Goal: Task Accomplishment & Management: Manage account settings

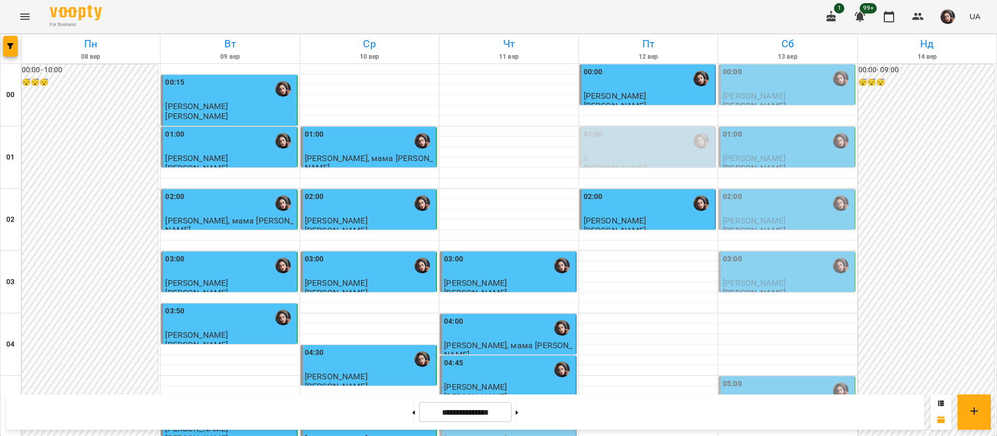
scroll to position [1169, 0]
click at [518, 420] on button at bounding box center [517, 411] width 3 height 23
type input "**********"
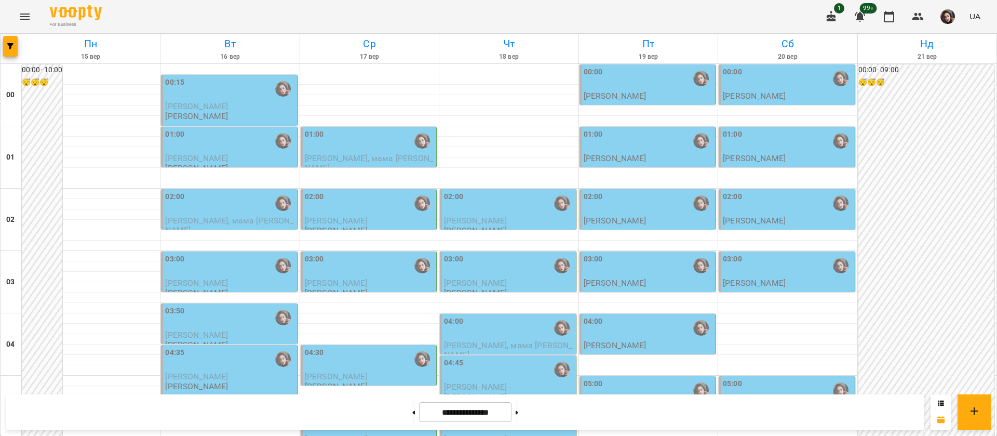
scroll to position [0, 0]
click at [499, 207] on div "02:00" at bounding box center [508, 203] width 129 height 24
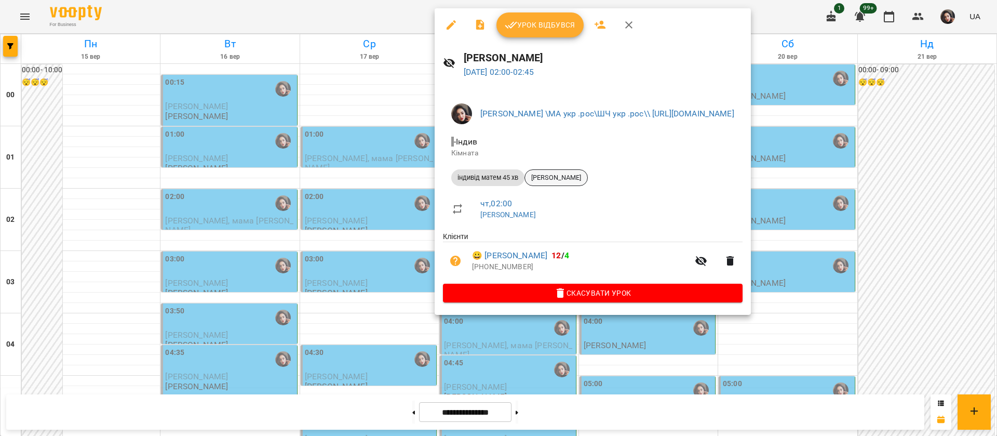
click at [542, 182] on div "[PERSON_NAME]" at bounding box center [556, 177] width 63 height 17
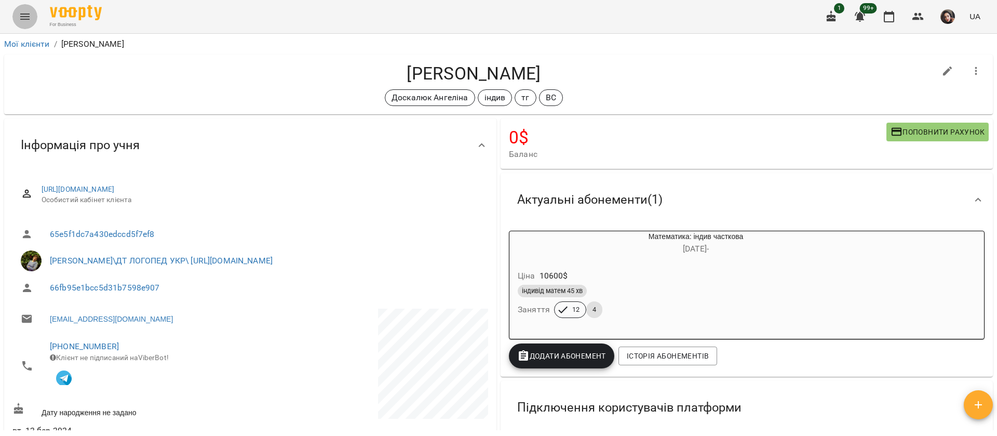
click at [22, 12] on icon "Menu" at bounding box center [25, 16] width 12 height 12
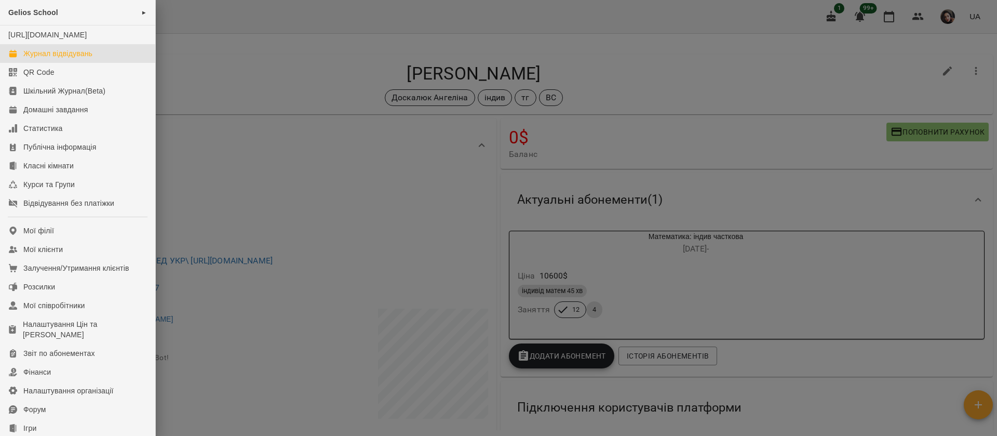
click at [40, 59] on div "Журнал відвідувань" at bounding box center [57, 53] width 69 height 10
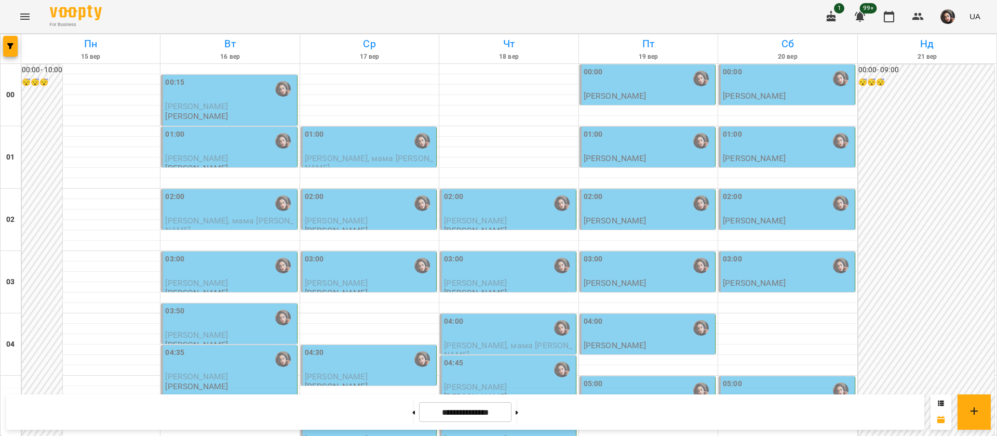
scroll to position [156, 0]
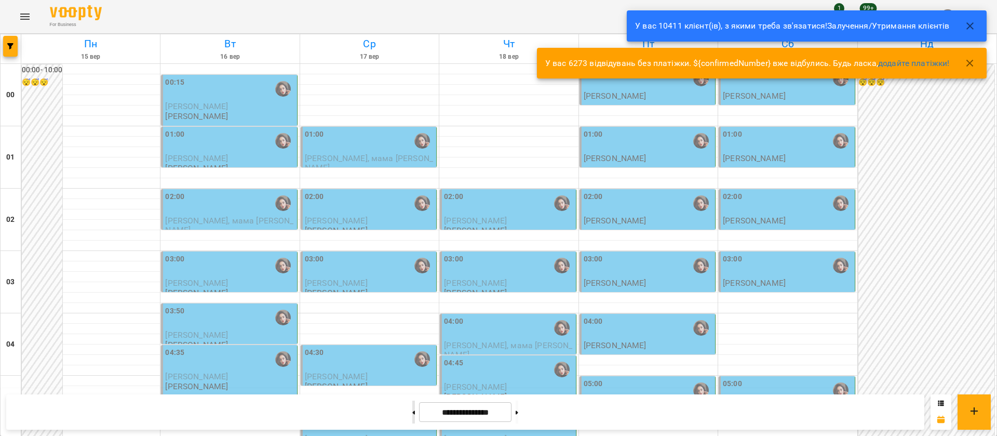
click at [412, 422] on button at bounding box center [413, 411] width 3 height 23
type input "**********"
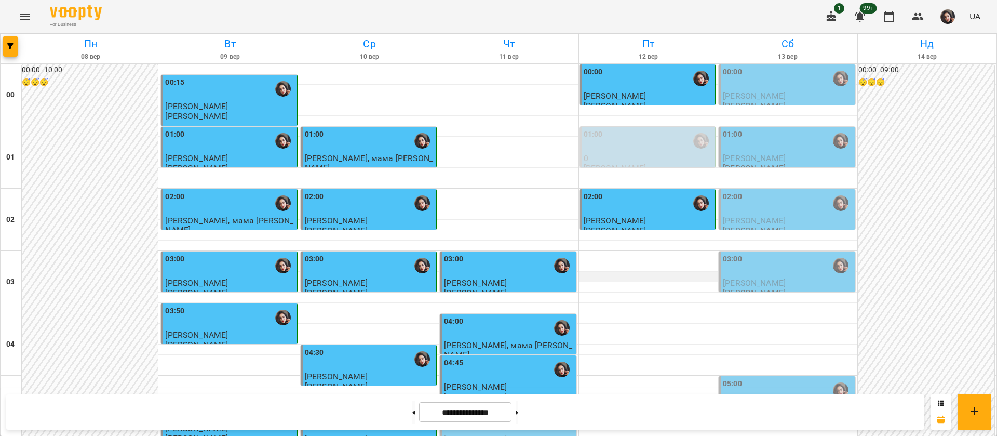
scroll to position [935, 0]
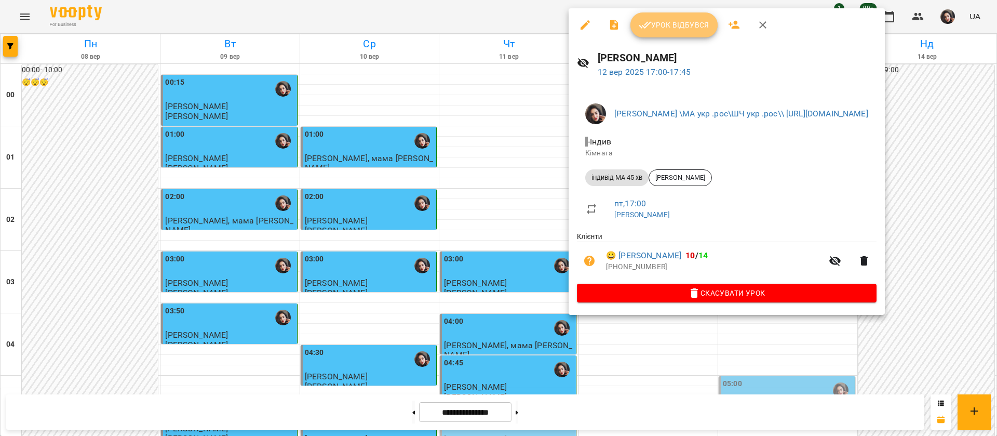
click at [668, 29] on span "Урок відбувся" at bounding box center [674, 25] width 71 height 12
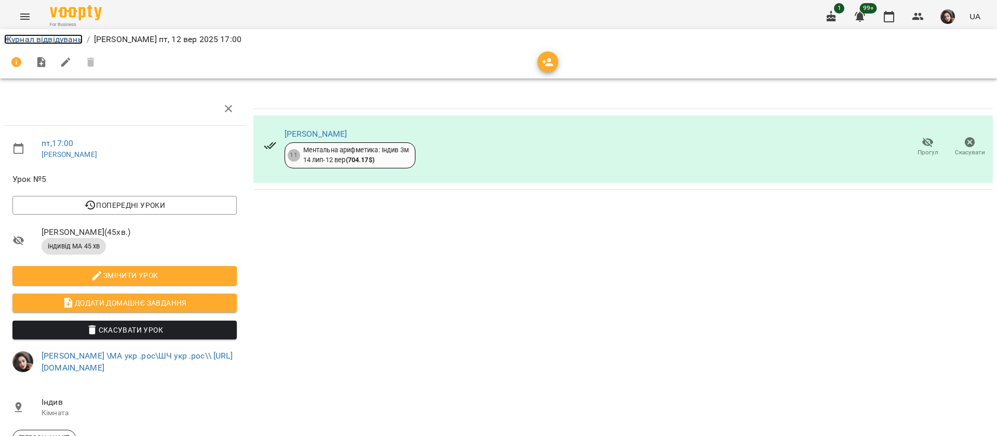
click at [52, 39] on link "Журнал відвідувань" at bounding box center [43, 39] width 78 height 10
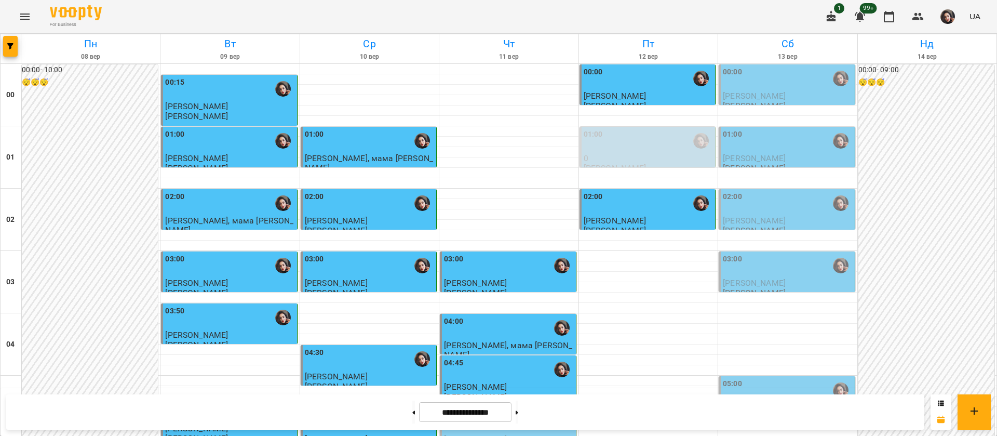
scroll to position [1171, 0]
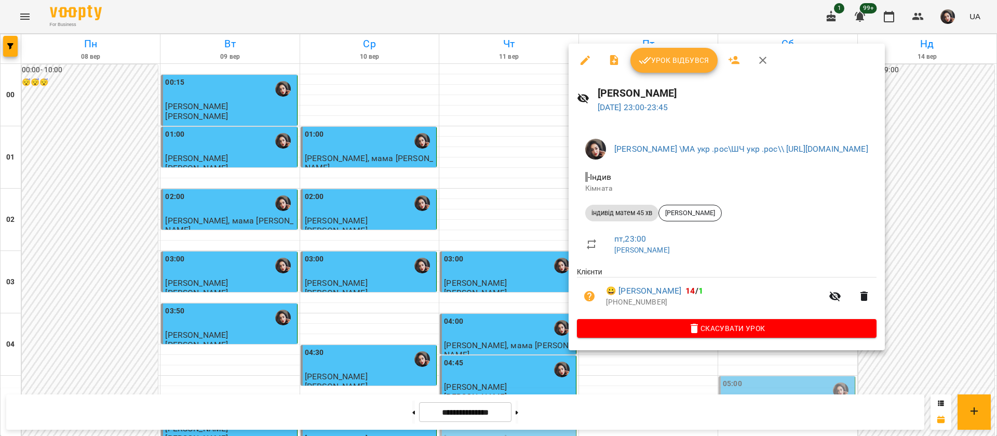
click at [537, 19] on div at bounding box center [498, 218] width 997 height 436
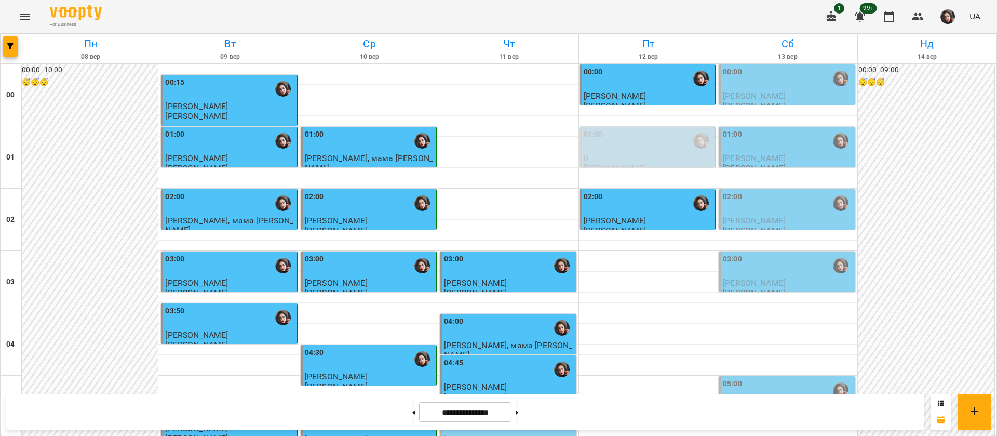
scroll to position [937, 0]
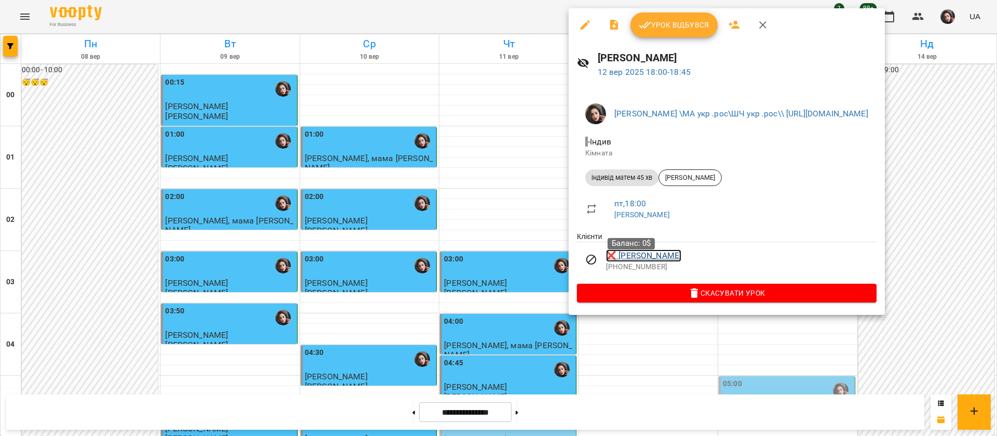
click at [628, 258] on link "❌ Ліза Лазарєва" at bounding box center [643, 255] width 75 height 12
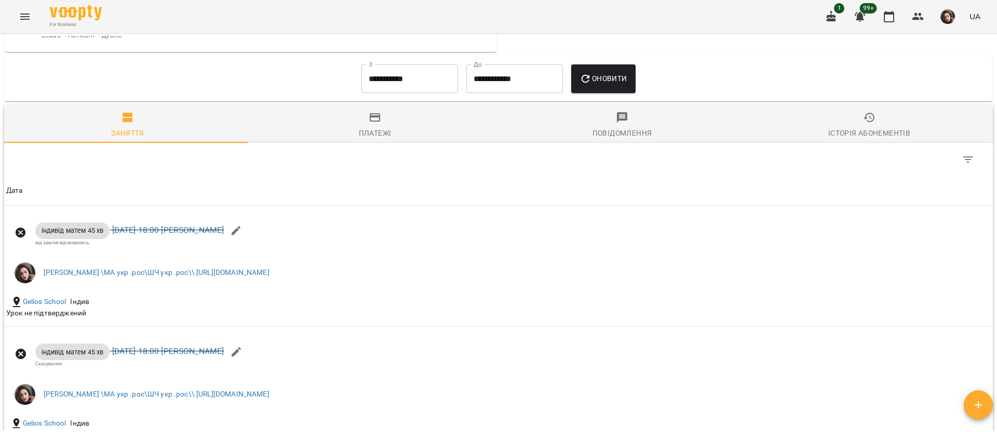
scroll to position [857, 0]
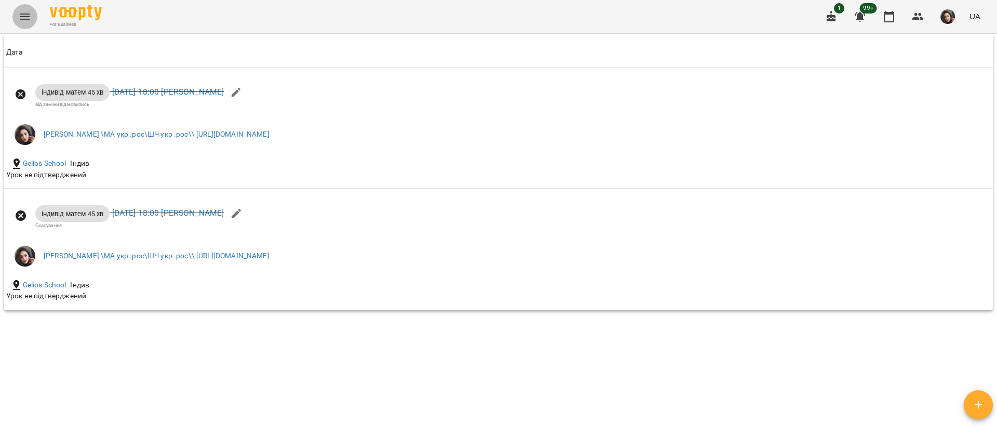
click at [20, 13] on icon "Menu" at bounding box center [25, 16] width 12 height 12
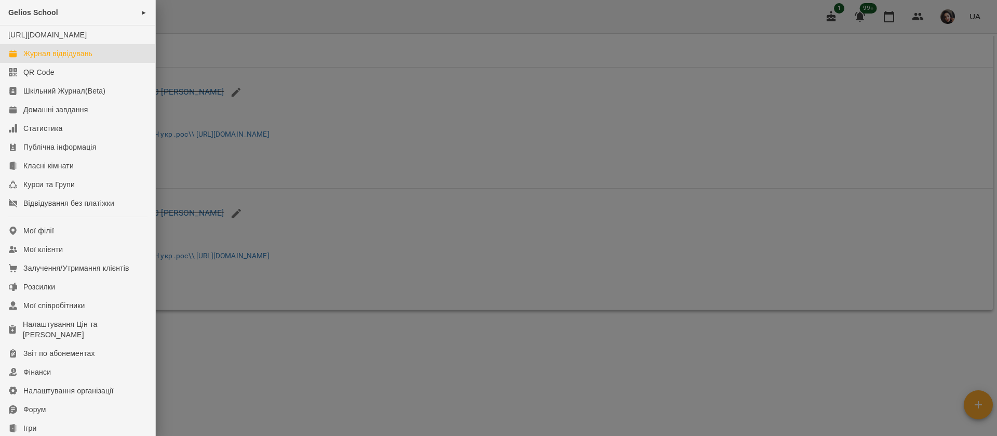
click at [48, 59] on div "Журнал відвідувань" at bounding box center [57, 53] width 69 height 10
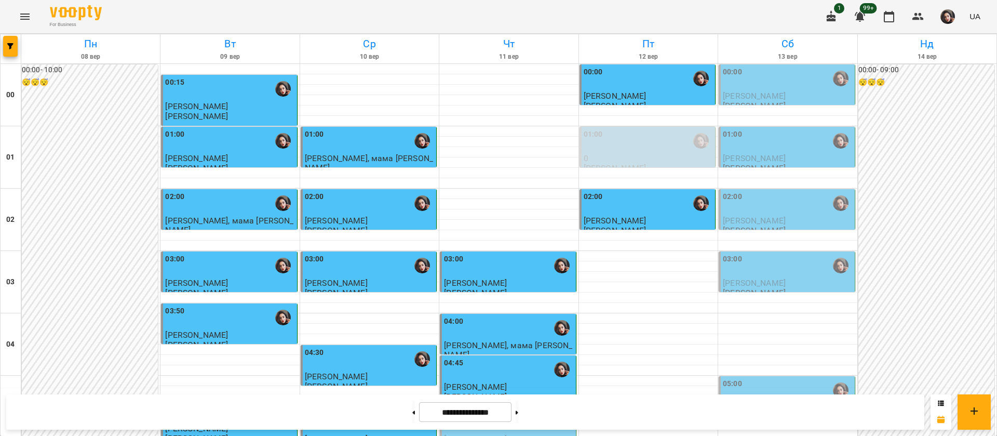
click at [12, 4] on button "Menu" at bounding box center [24, 16] width 25 height 25
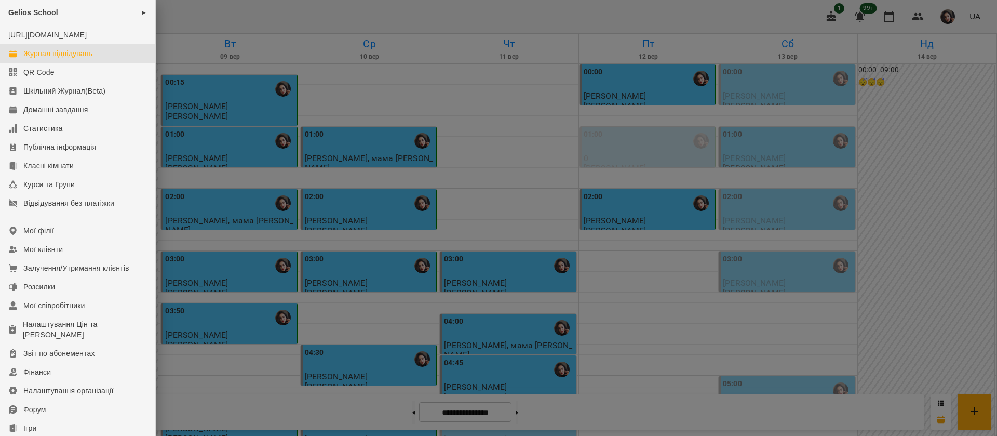
click at [517, 24] on div at bounding box center [498, 218] width 997 height 436
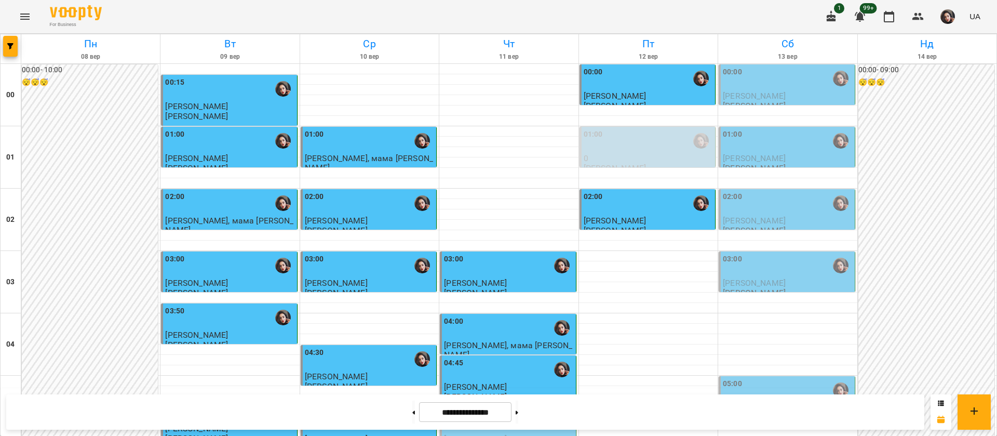
scroll to position [547, 0]
click at [518, 420] on button at bounding box center [517, 411] width 3 height 23
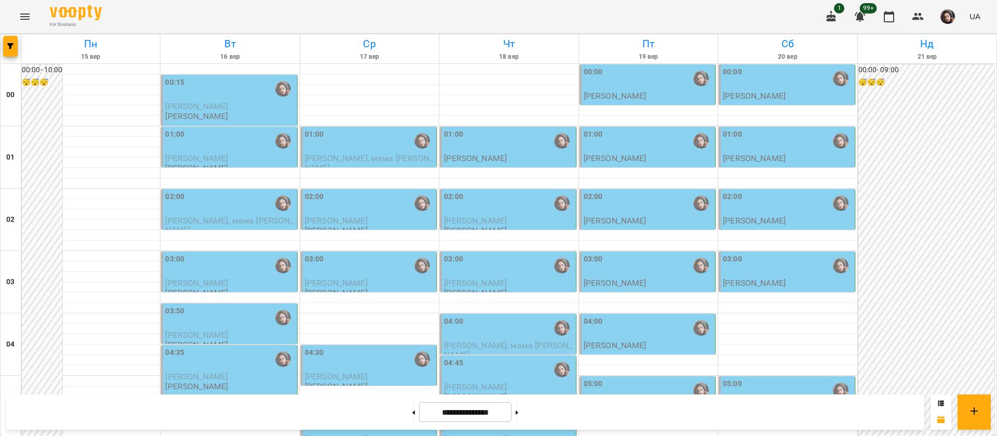
scroll to position [1093, 0]
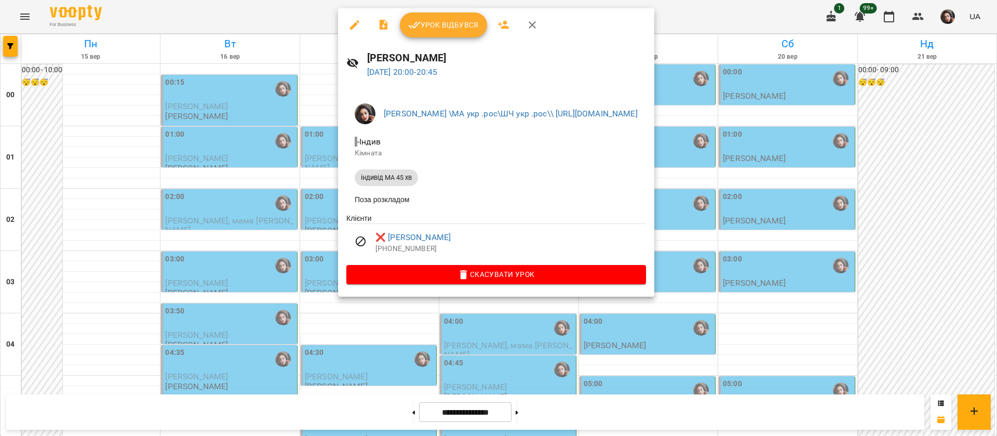
click at [311, 22] on div at bounding box center [498, 218] width 997 height 436
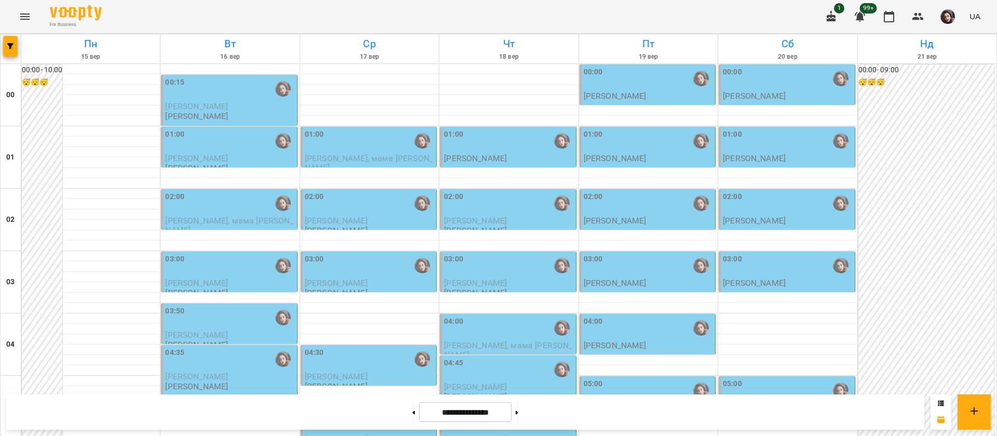
scroll to position [236, 0]
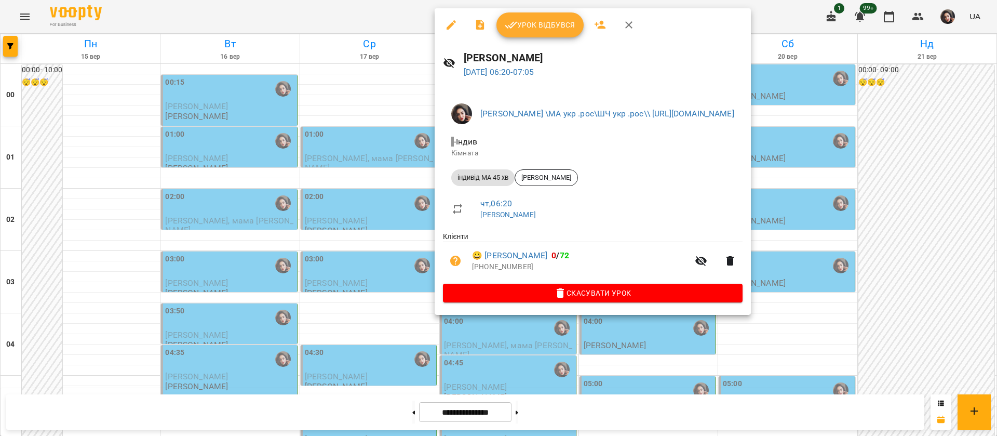
click at [352, 12] on div at bounding box center [498, 218] width 997 height 436
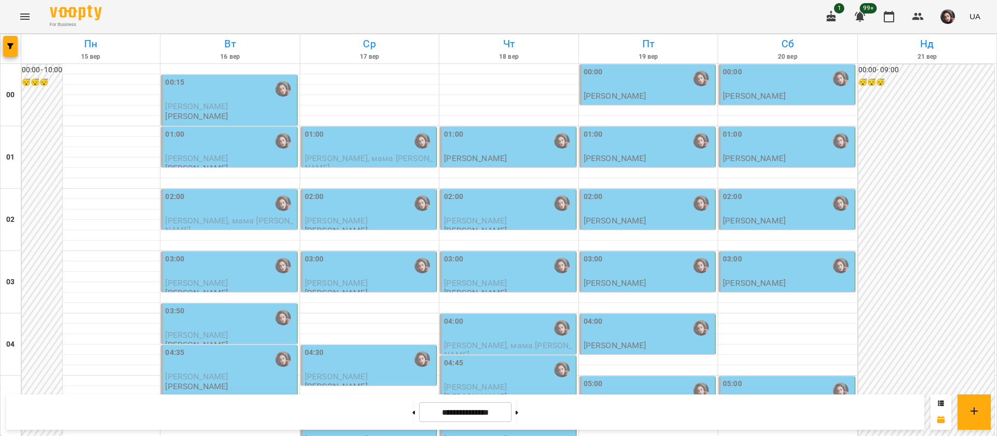
scroll to position [1171, 0]
click at [518, 420] on button at bounding box center [517, 411] width 3 height 23
click at [412, 415] on button at bounding box center [413, 411] width 3 height 23
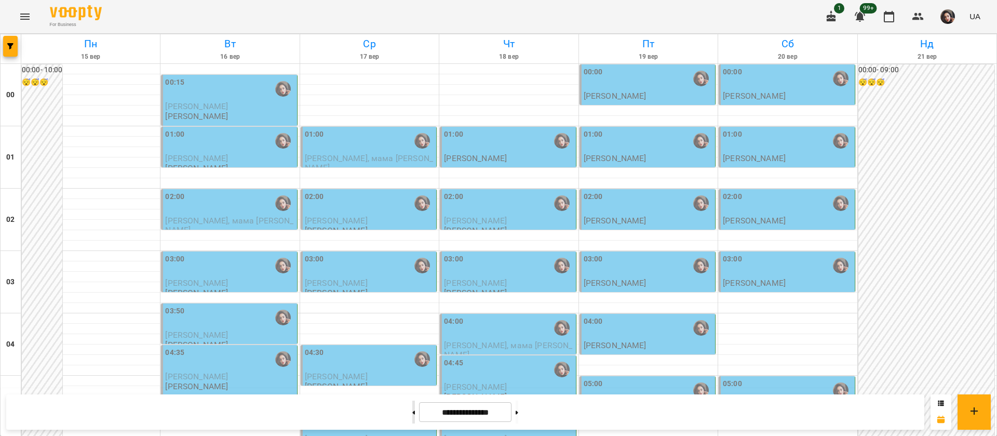
type input "**********"
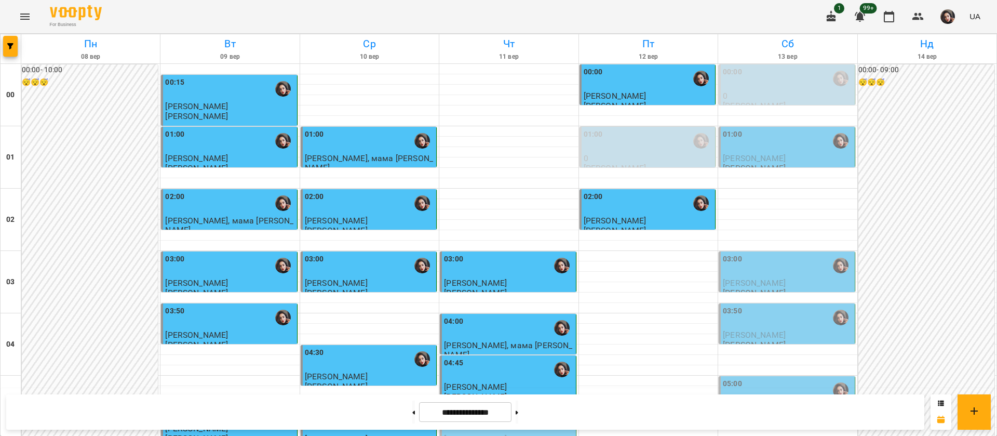
scroll to position [1171, 0]
click at [518, 417] on button at bounding box center [517, 411] width 3 height 23
type input "**********"
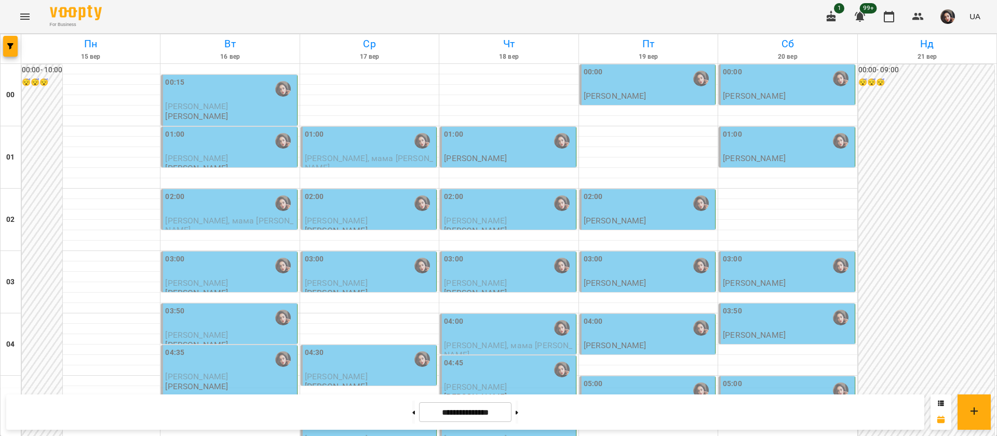
click at [480, 146] on div "01:00" at bounding box center [508, 141] width 129 height 24
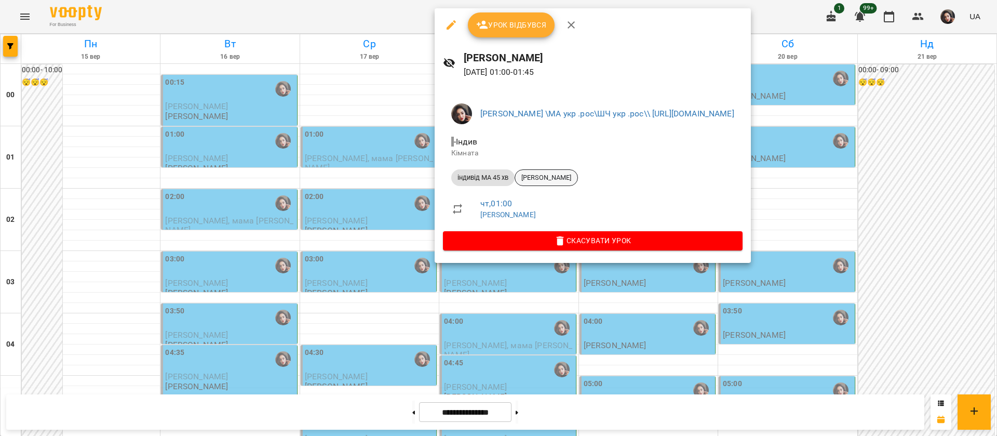
click at [542, 180] on span "Олександр Короленко" at bounding box center [546, 177] width 62 height 9
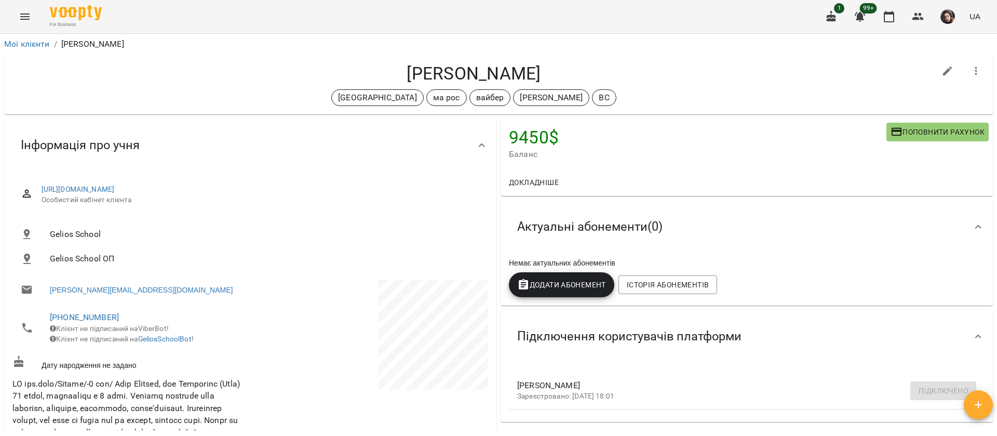
click at [19, 15] on icon "Menu" at bounding box center [25, 16] width 12 height 12
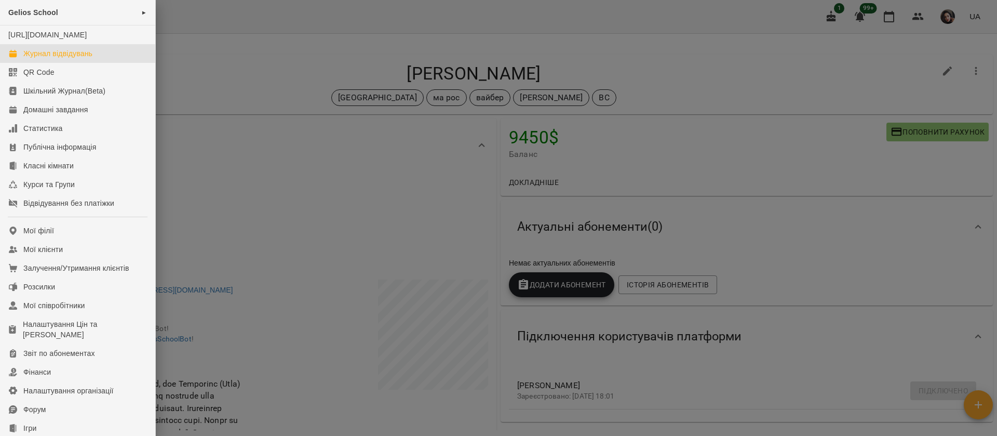
click at [38, 58] on div "Журнал відвідувань" at bounding box center [57, 53] width 69 height 10
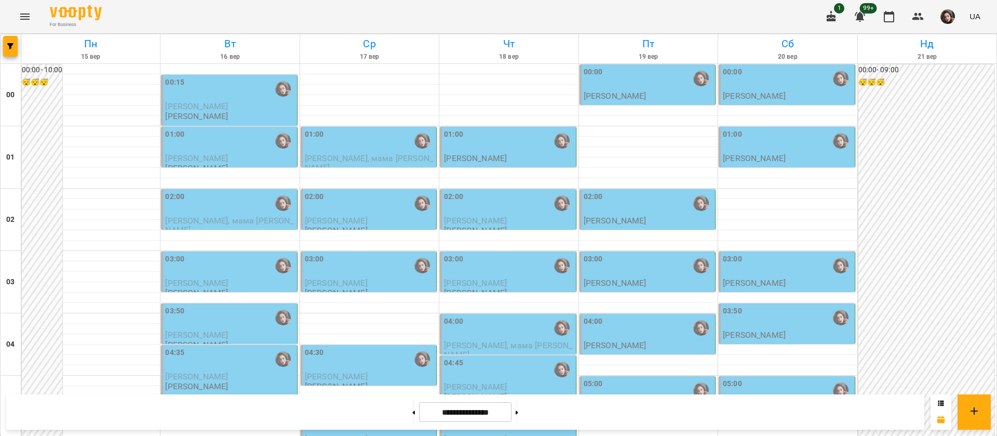
scroll to position [1171, 0]
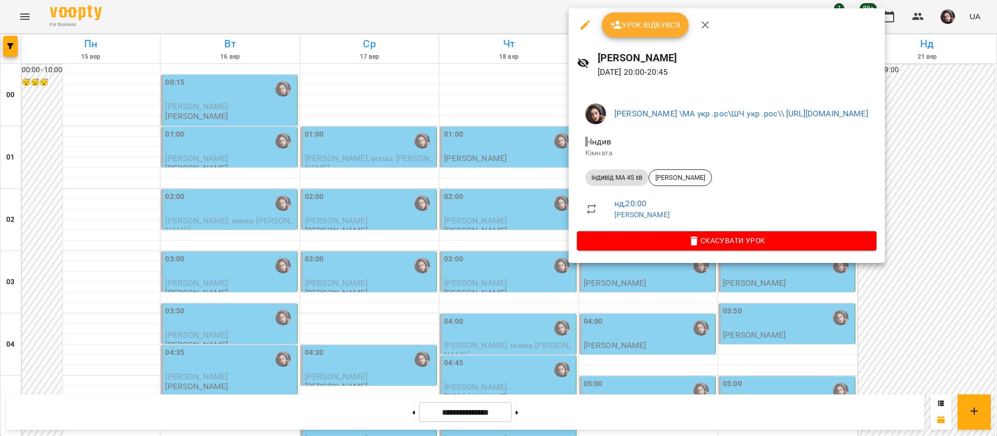
click at [454, 11] on div at bounding box center [498, 218] width 997 height 436
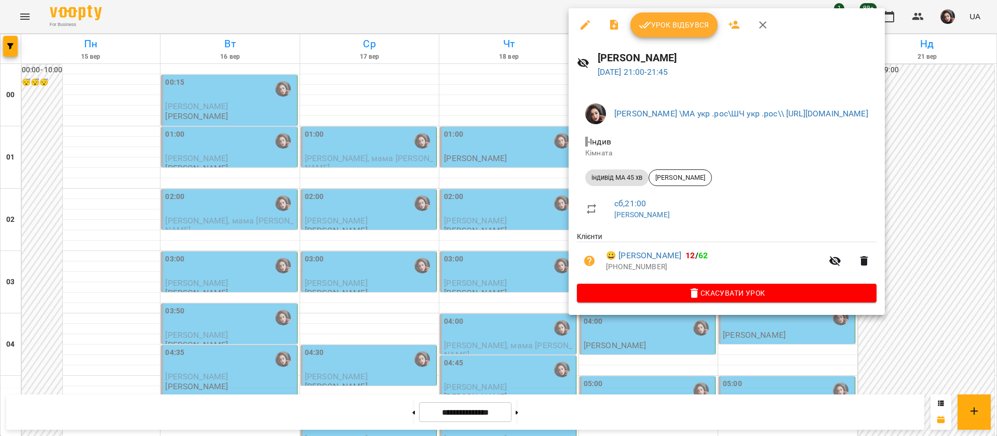
click at [511, 13] on div at bounding box center [498, 218] width 997 height 436
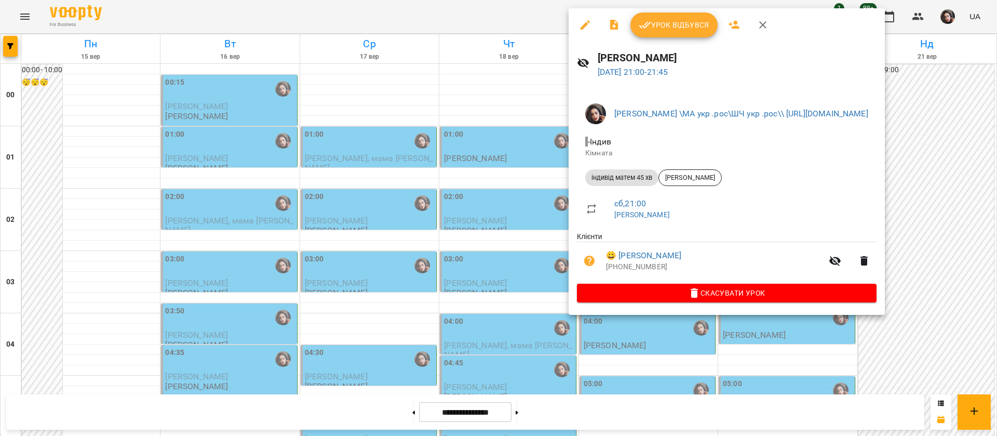
click at [468, 19] on div at bounding box center [498, 218] width 997 height 436
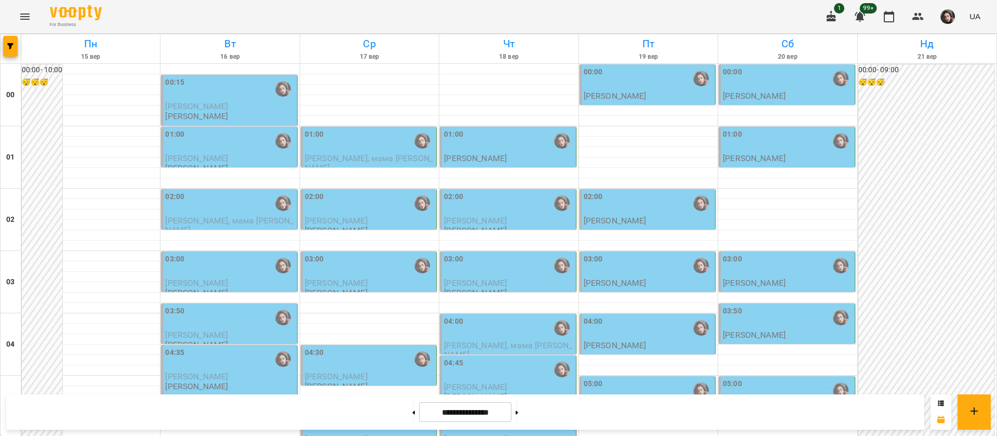
scroll to position [2, 0]
click at [800, 155] on div "01:00 Гусак Олена" at bounding box center [787, 146] width 129 height 34
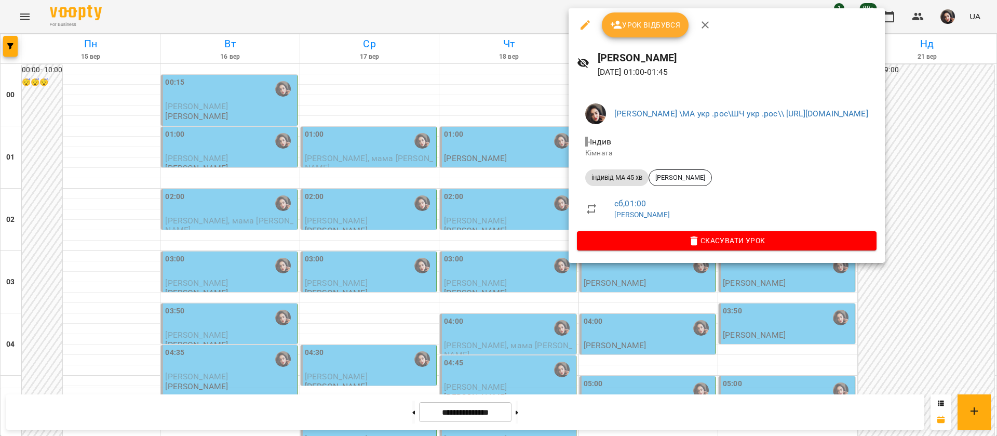
click at [485, 12] on div at bounding box center [498, 218] width 997 height 436
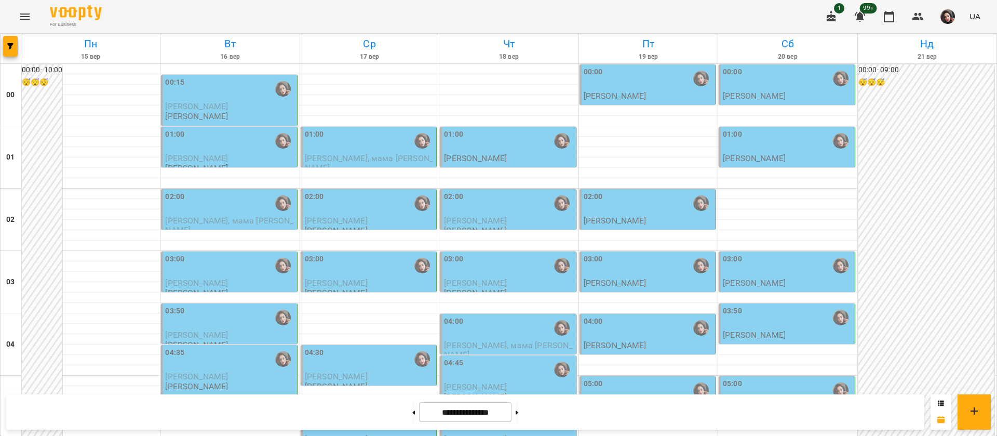
scroll to position [392, 0]
click at [412, 416] on button at bounding box center [413, 411] width 3 height 23
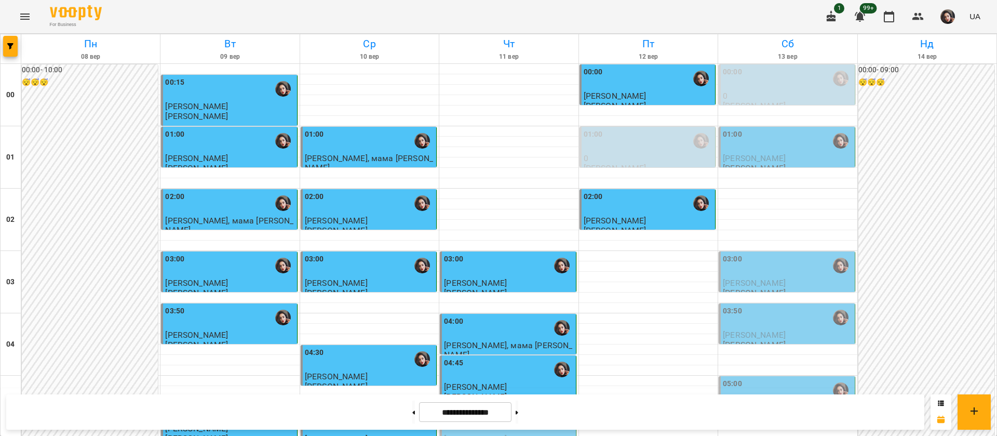
scroll to position [1093, 0]
click at [512, 17] on div "For Business 1 99+ UA" at bounding box center [498, 16] width 997 height 33
click at [518, 414] on button at bounding box center [517, 411] width 3 height 23
type input "**********"
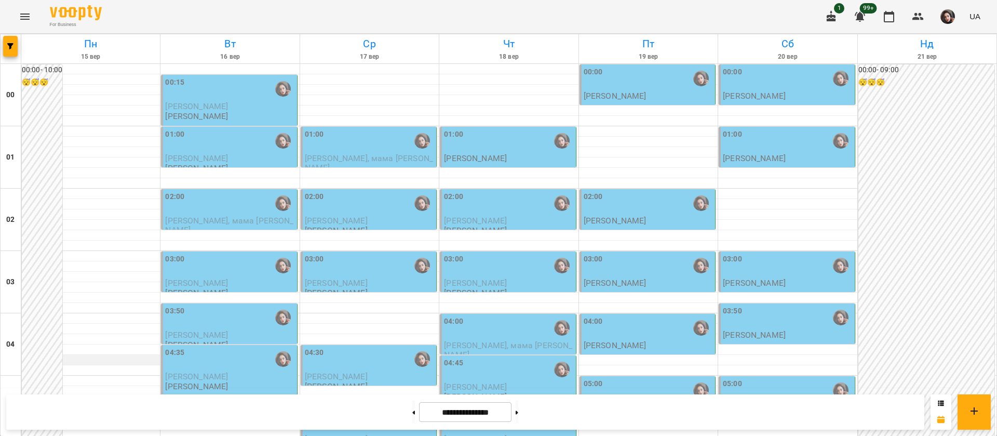
scroll to position [312, 0]
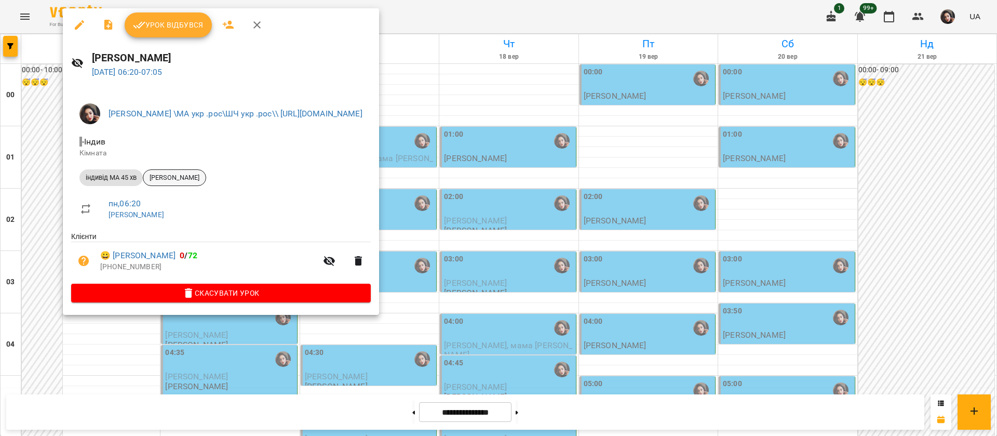
click at [160, 177] on span "Тимур Мандрик" at bounding box center [174, 177] width 62 height 9
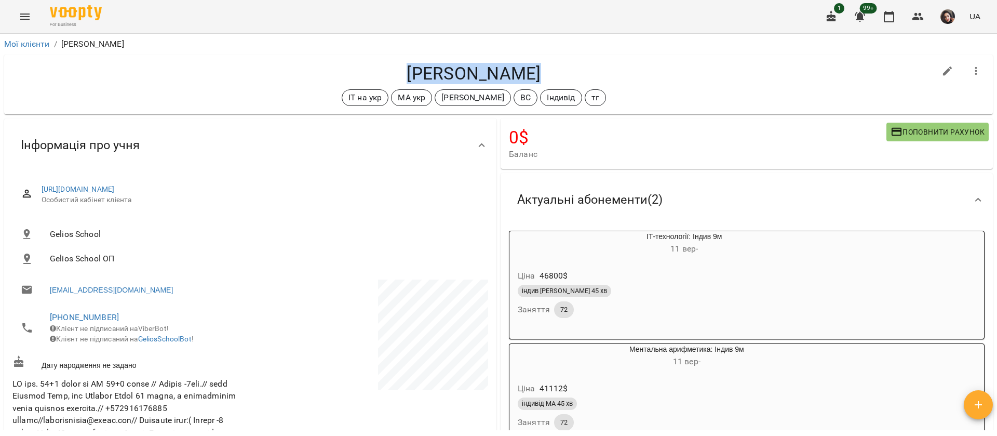
drag, startPoint x: 401, startPoint y: 65, endPoint x: 542, endPoint y: 58, distance: 140.4
click at [542, 58] on div "Тимур Мандрик ІТ на укр МА укр Оксана Михайлишин ВС Індивід тг" at bounding box center [498, 85] width 989 height 60
copy h4 "Тимур Мандрик"
click at [21, 23] on button "Menu" at bounding box center [24, 16] width 25 height 25
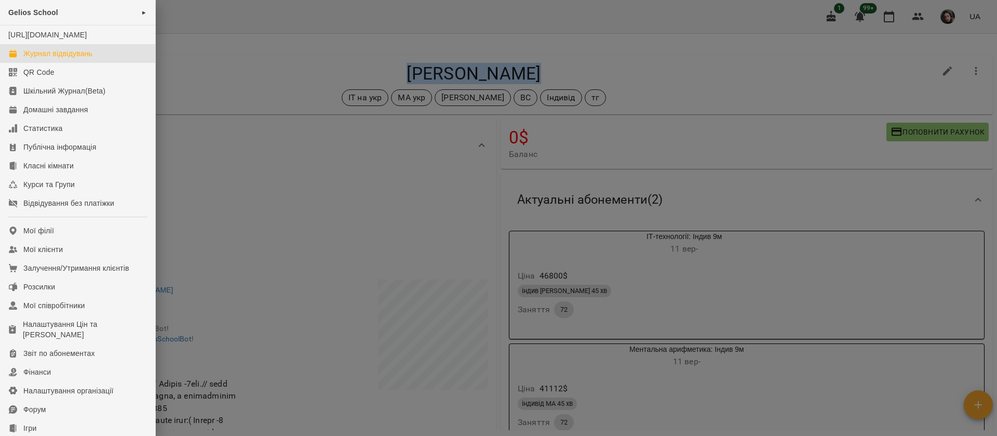
click at [55, 59] on div "Журнал відвідувань" at bounding box center [57, 53] width 69 height 10
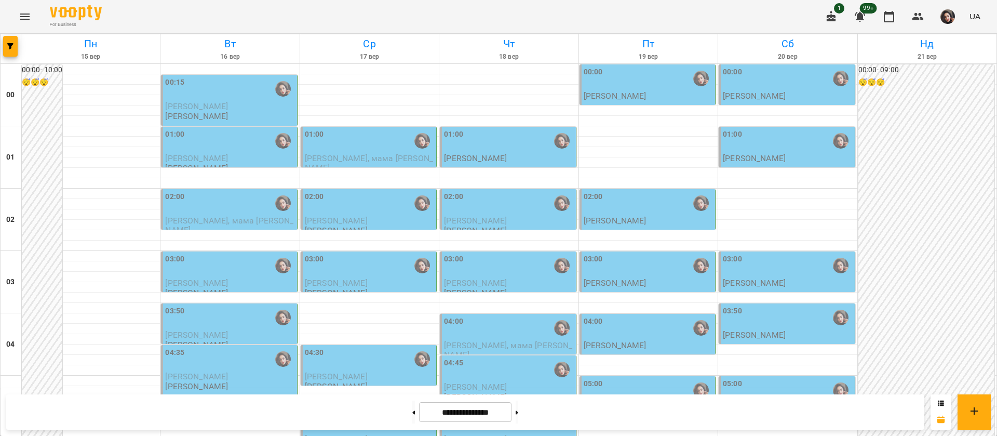
click at [513, 151] on div "01:00" at bounding box center [508, 141] width 129 height 24
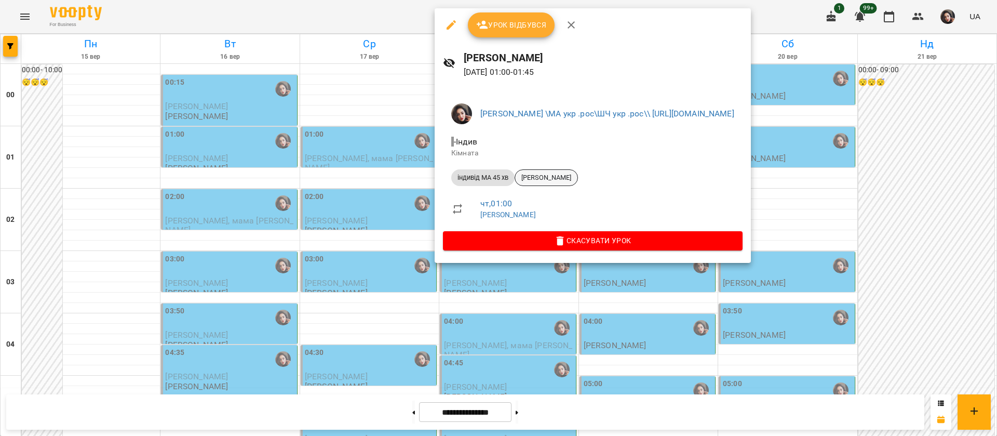
click at [539, 174] on span "Олександр Короленко" at bounding box center [546, 177] width 62 height 9
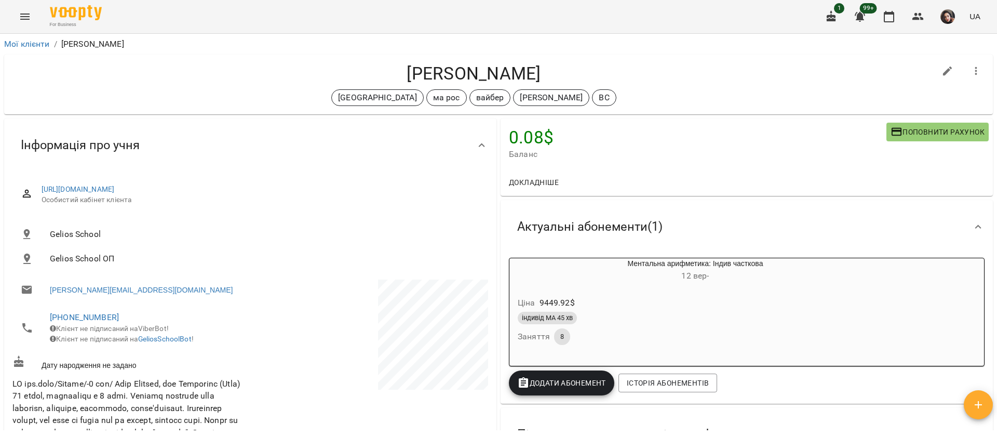
drag, startPoint x: 379, startPoint y: 66, endPoint x: 580, endPoint y: 57, distance: 201.8
click at [580, 57] on div "Олександр Короленко Канада ма рос вайбер Сорока Христина ВС" at bounding box center [498, 85] width 989 height 60
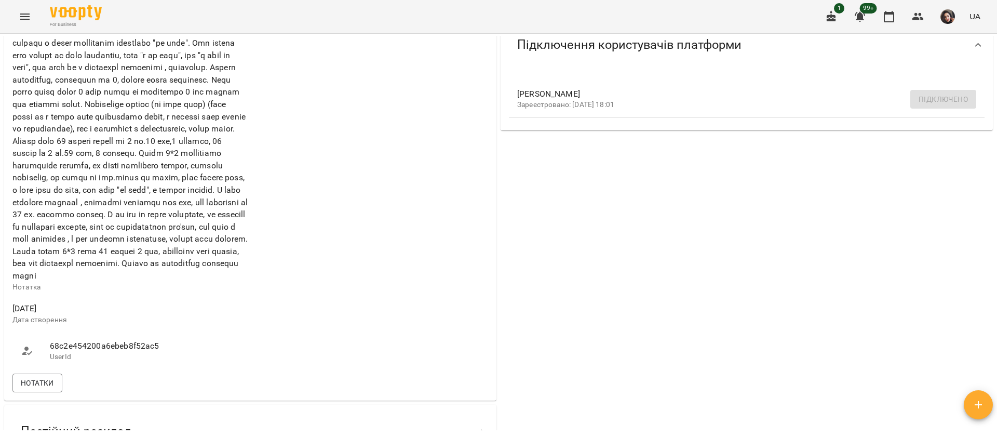
scroll to position [467, 0]
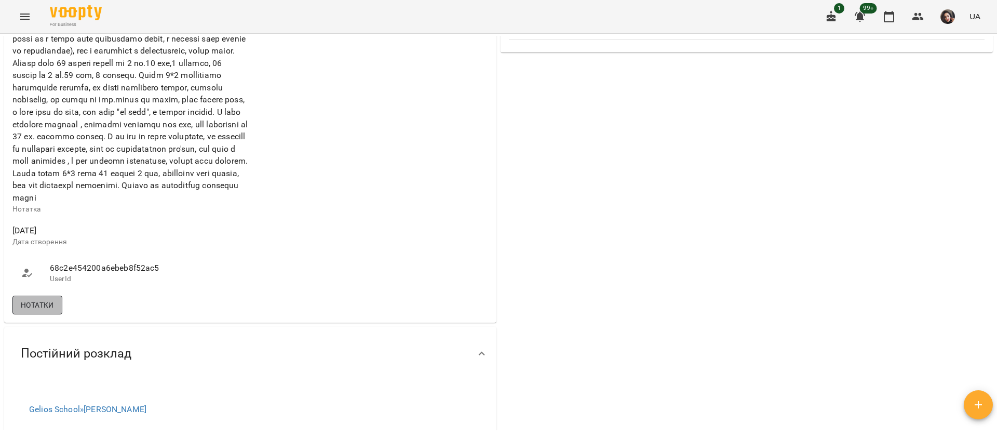
click at [25, 311] on span "Нотатки" at bounding box center [37, 305] width 33 height 12
click at [50, 311] on span "Нотатки" at bounding box center [37, 305] width 33 height 12
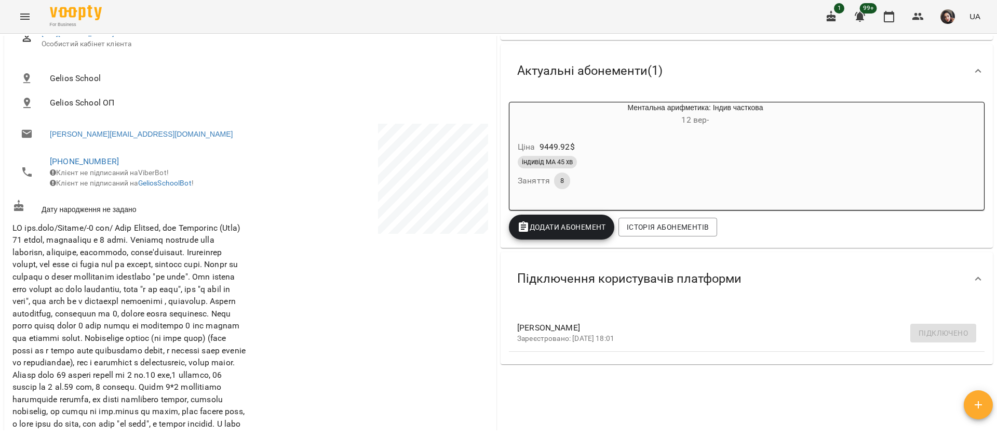
scroll to position [0, 0]
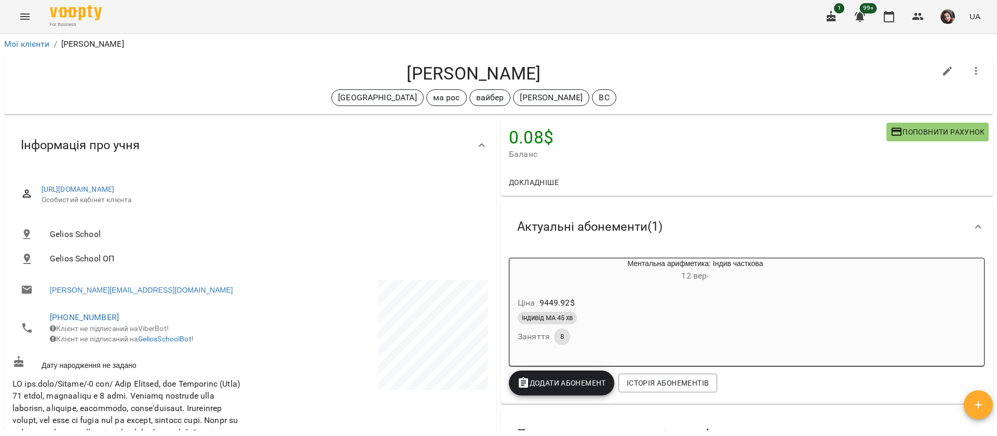
copy h4 "Олександр Короленко"
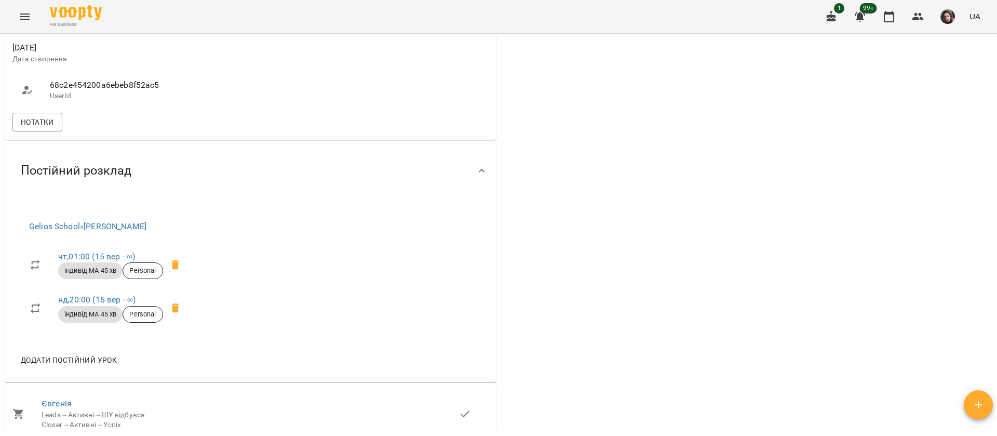
scroll to position [701, 0]
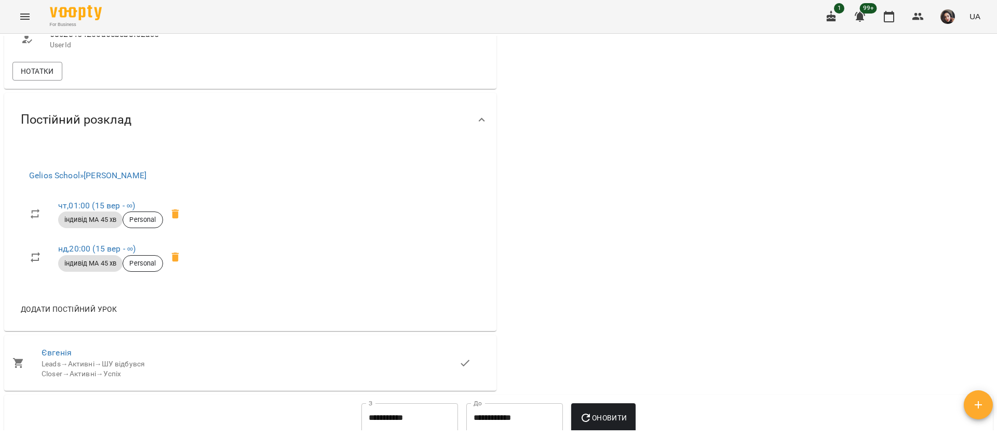
click at [24, 21] on icon "Menu" at bounding box center [25, 16] width 12 height 12
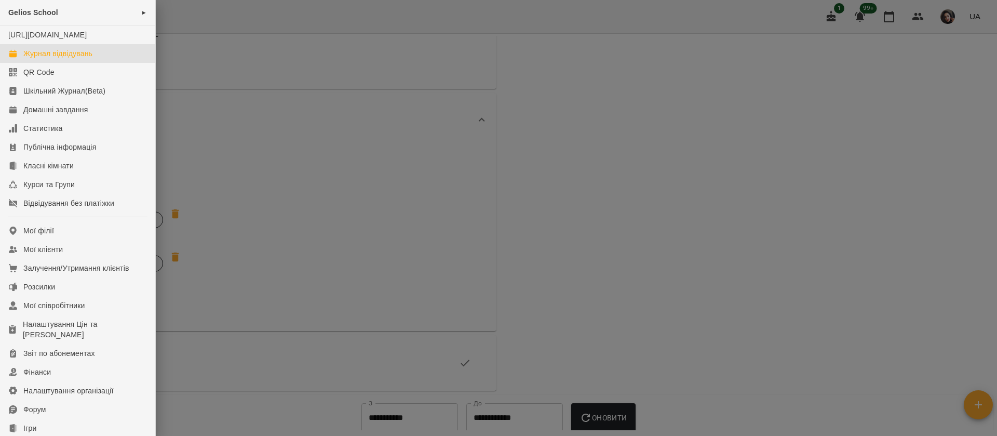
click at [38, 59] on div "Журнал відвідувань" at bounding box center [57, 53] width 69 height 10
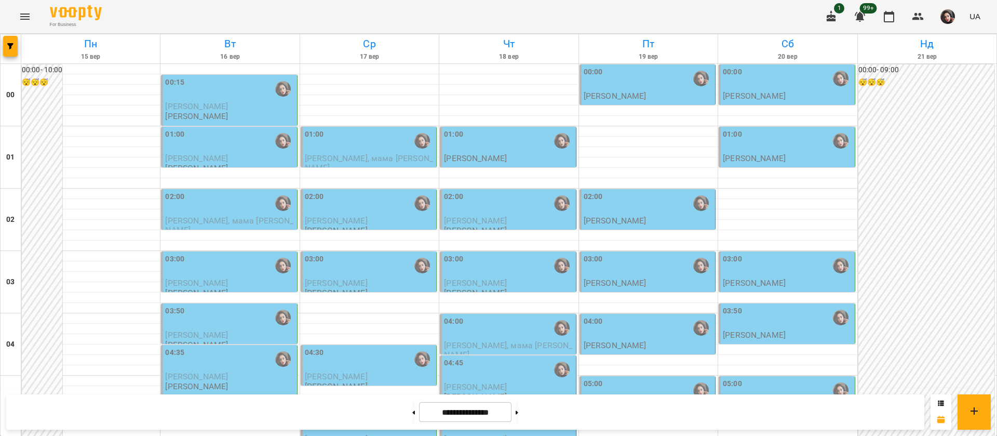
scroll to position [1169, 0]
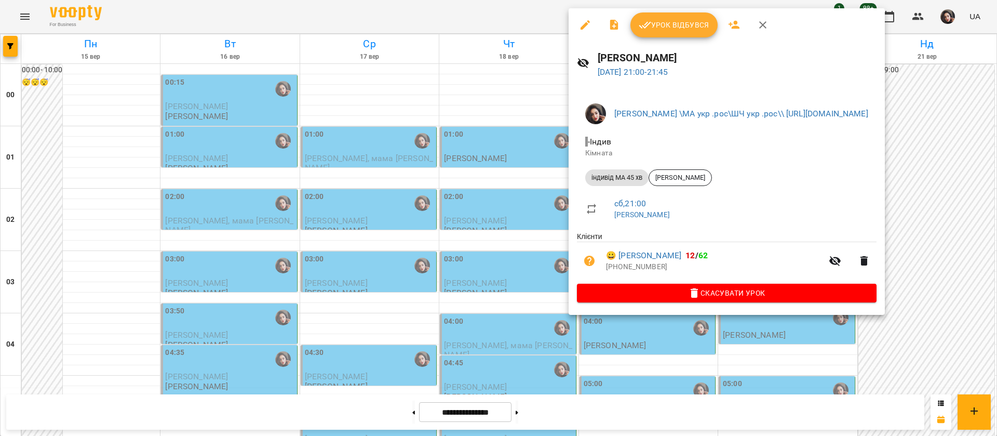
click at [405, 17] on div at bounding box center [498, 218] width 997 height 436
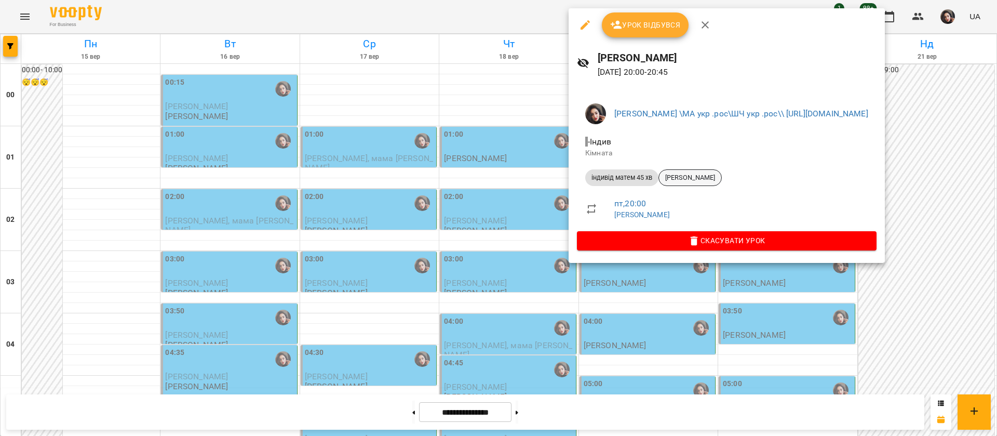
click at [687, 180] on span "[PERSON_NAME]" at bounding box center [690, 177] width 62 height 9
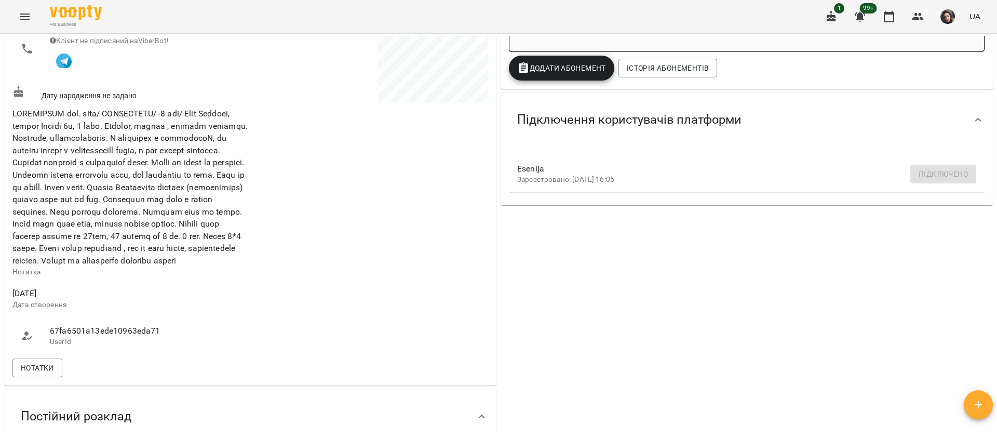
scroll to position [312, 0]
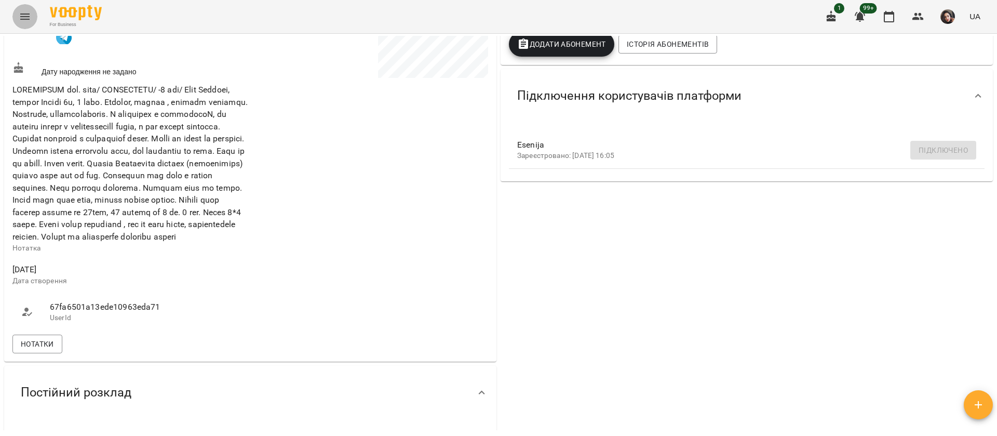
click at [19, 22] on icon "Menu" at bounding box center [25, 16] width 12 height 12
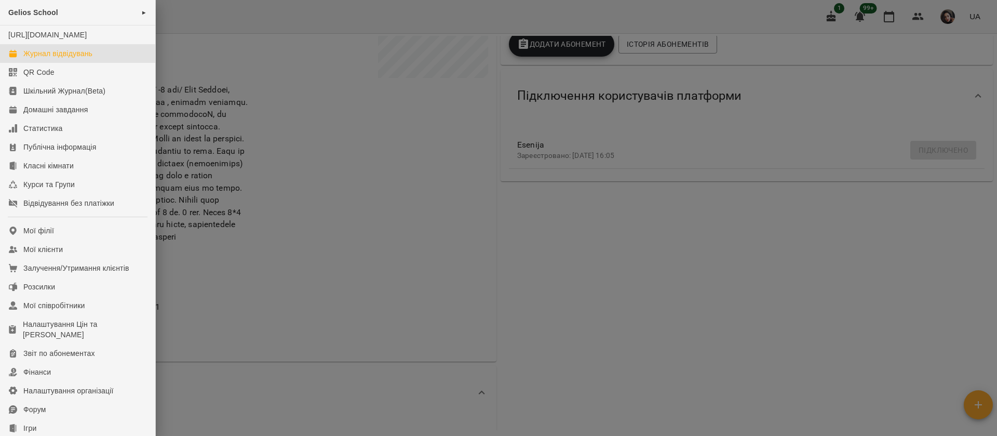
click at [33, 58] on div "Журнал відвідувань" at bounding box center [57, 53] width 69 height 10
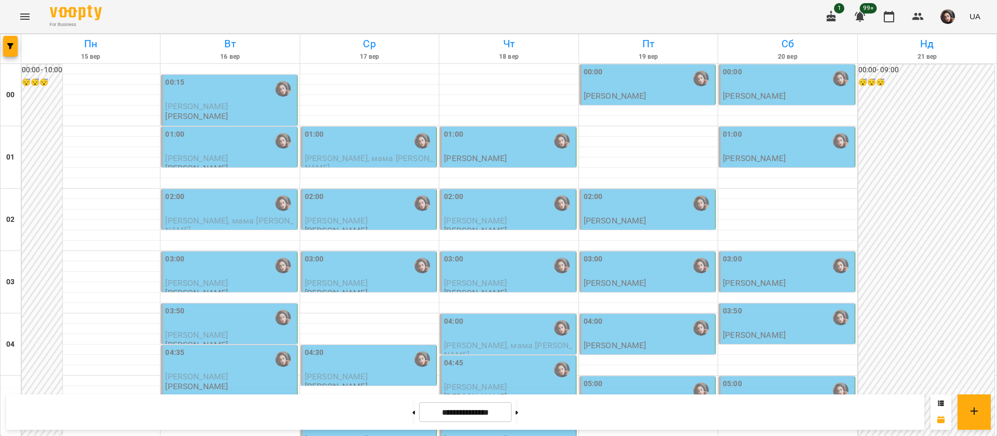
scroll to position [545, 0]
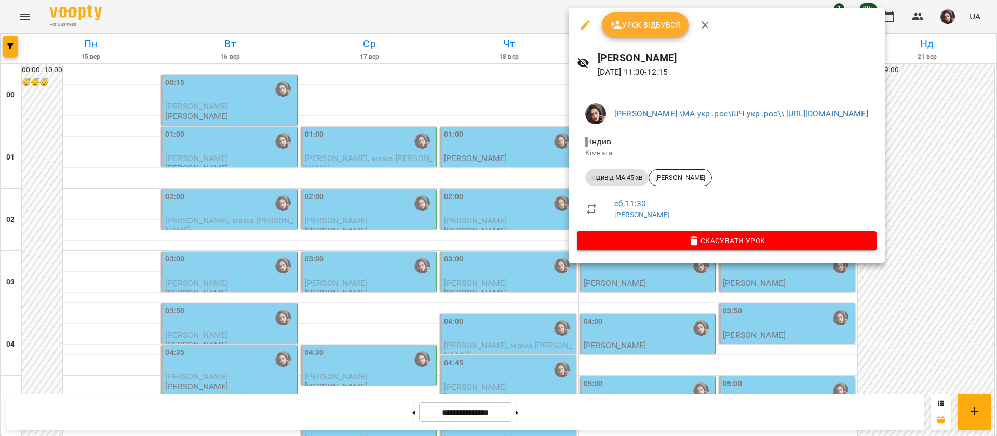
click at [500, 22] on div at bounding box center [498, 218] width 997 height 436
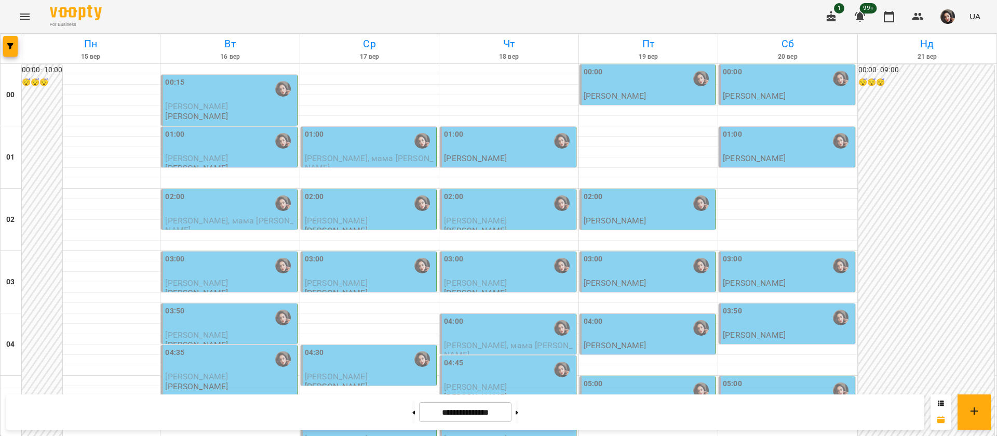
scroll to position [1171, 0]
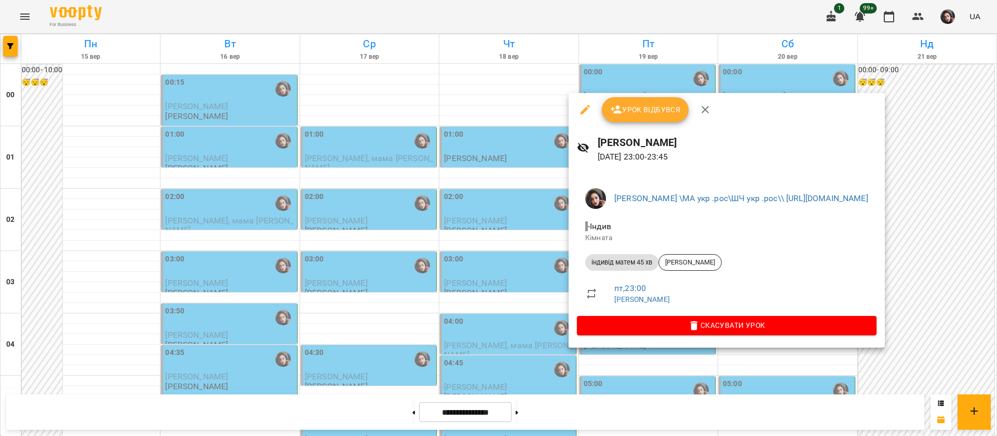
click at [387, 1] on div at bounding box center [498, 218] width 997 height 436
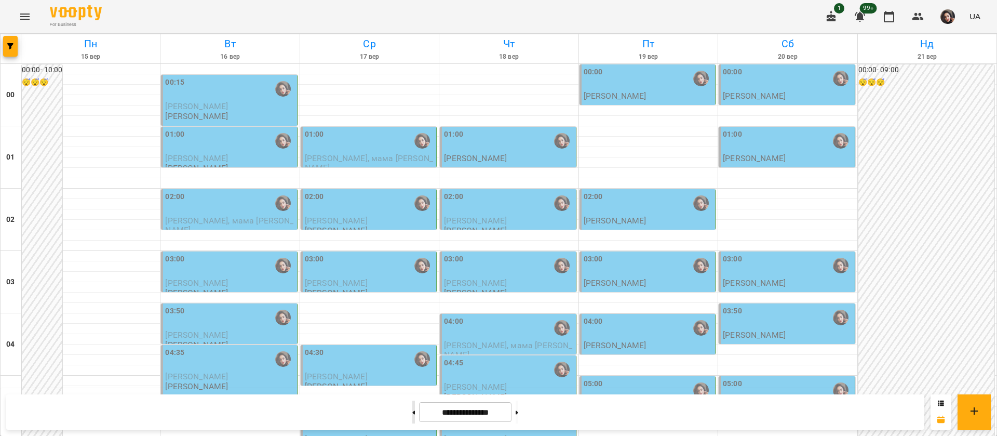
click at [412, 417] on button at bounding box center [413, 411] width 3 height 23
type input "**********"
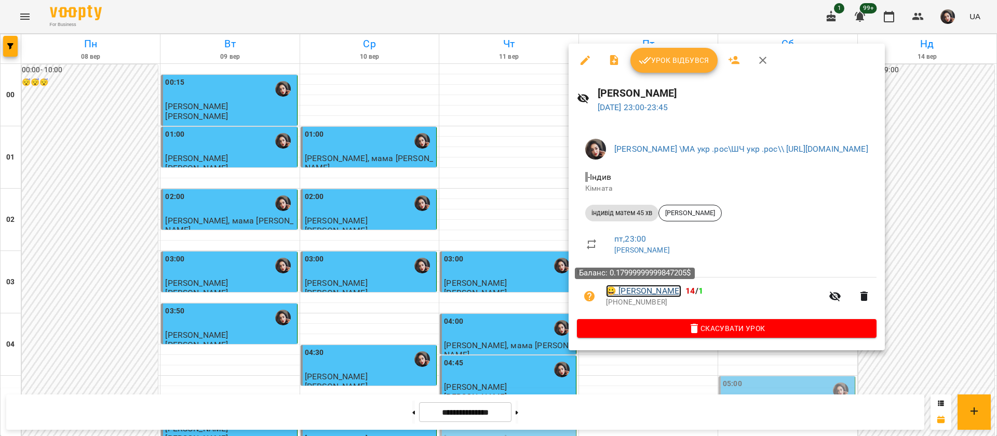
click at [636, 295] on link "😀 Поліна Пігут" at bounding box center [643, 291] width 75 height 12
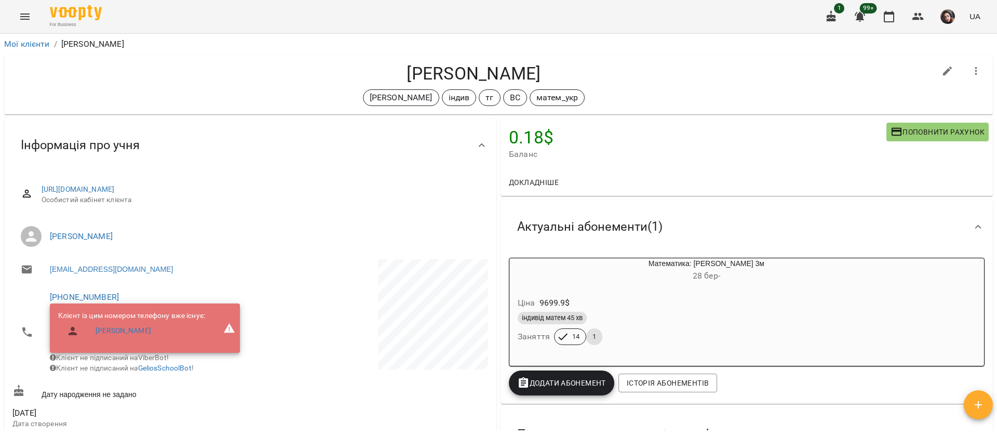
click at [30, 22] on icon "Menu" at bounding box center [25, 16] width 12 height 12
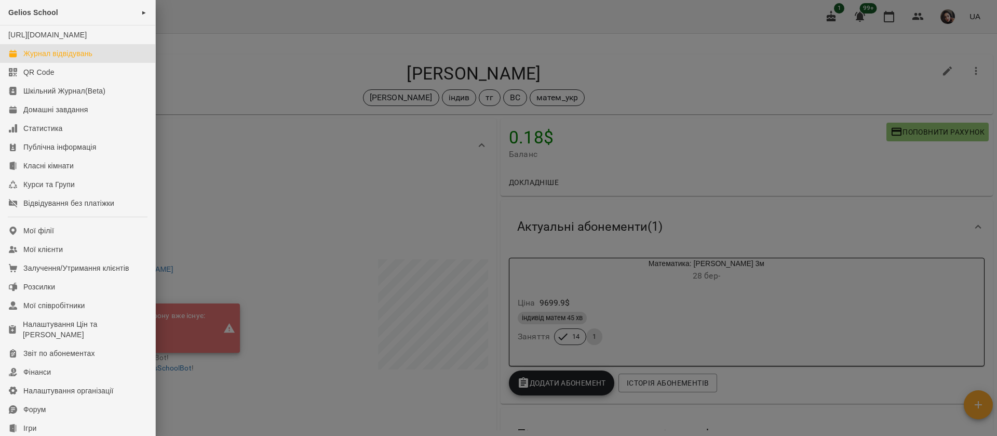
click at [34, 59] on div "Журнал відвідувань" at bounding box center [57, 53] width 69 height 10
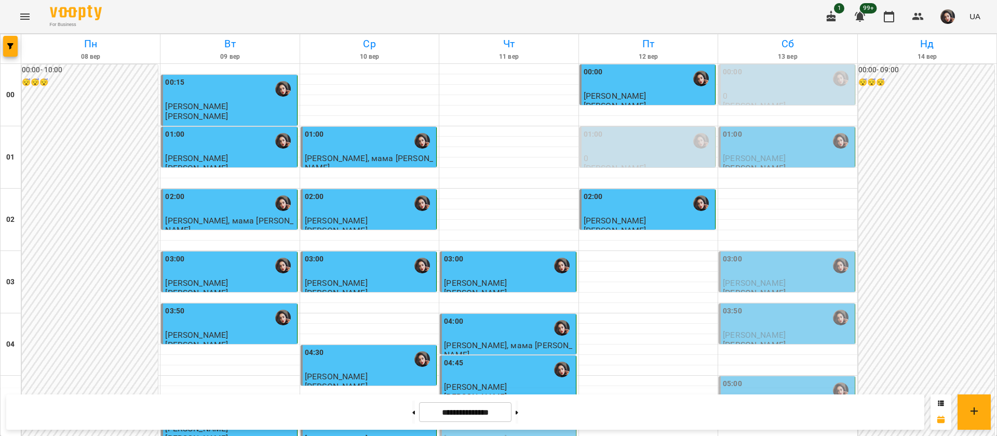
scroll to position [1169, 0]
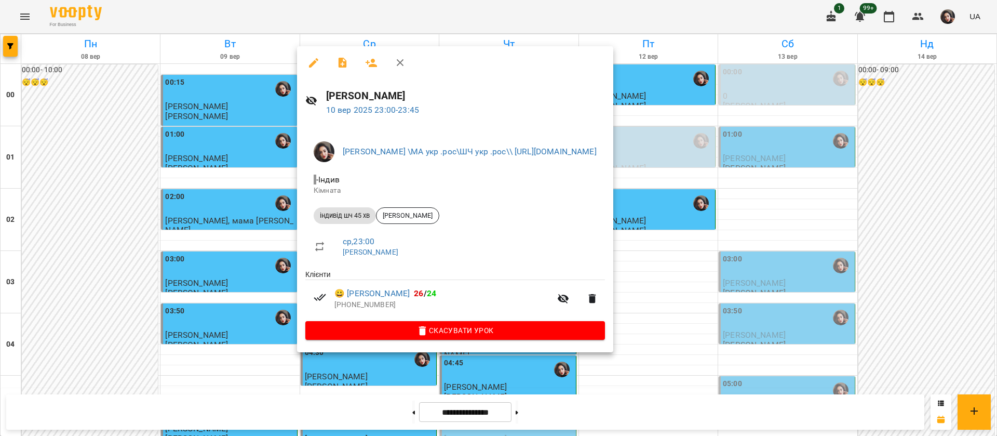
click at [485, 16] on div at bounding box center [498, 218] width 997 height 436
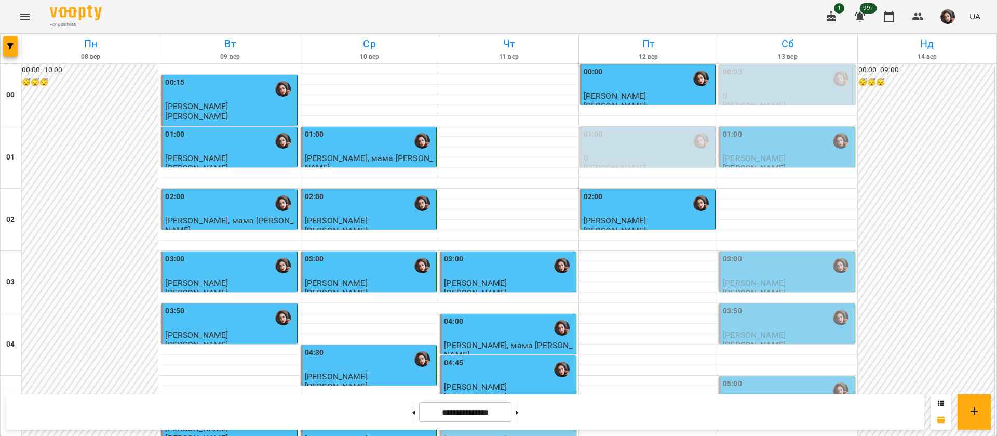
scroll to position [1091, 0]
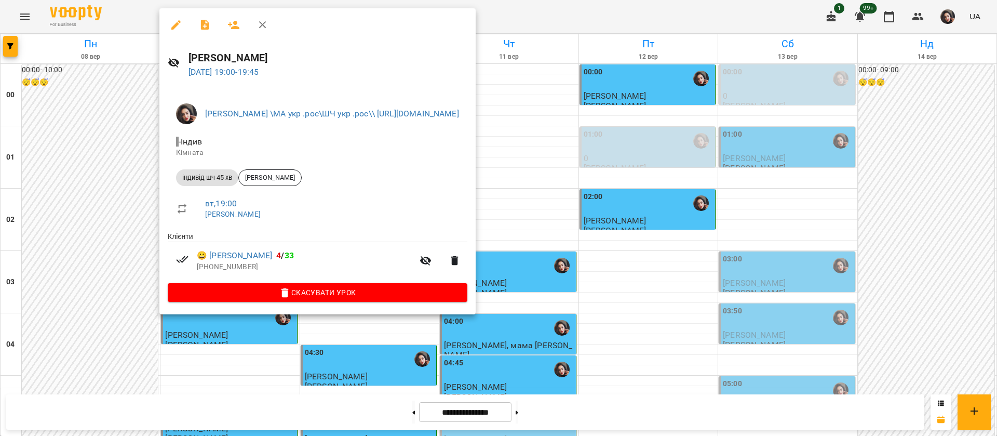
click at [599, 11] on div at bounding box center [498, 218] width 997 height 436
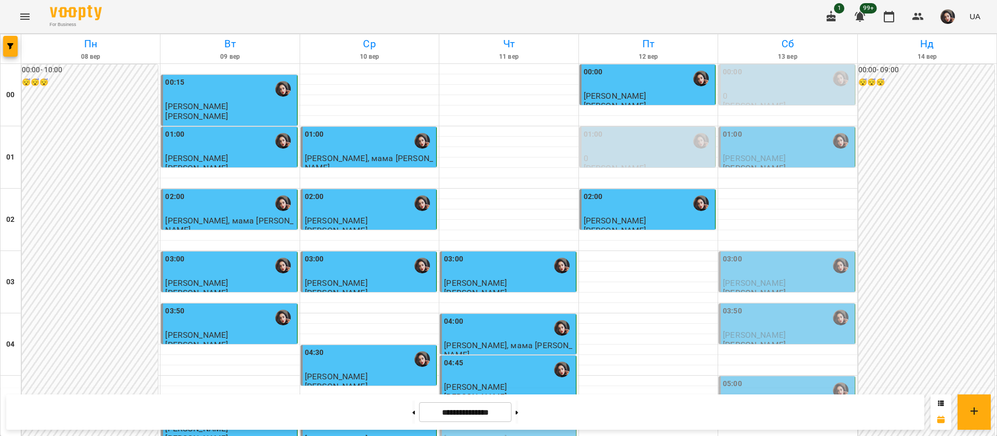
scroll to position [0, 0]
click at [565, 13] on div "For Business 1 99+ UA" at bounding box center [498, 16] width 997 height 33
